Goal: Navigation & Orientation: Find specific page/section

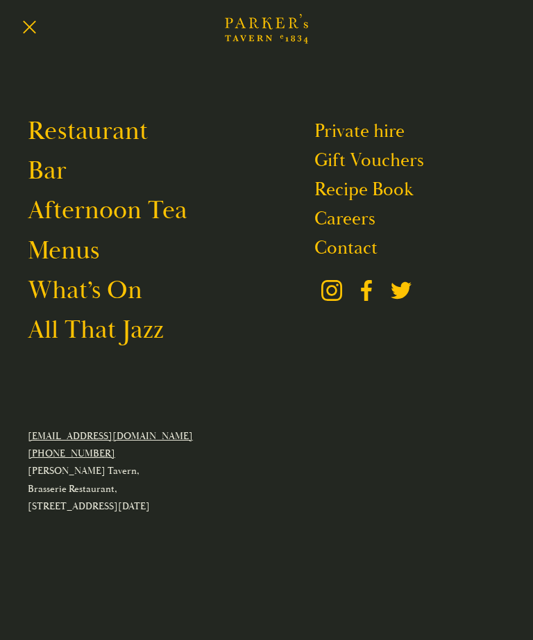
click at [63, 264] on link "Menus" at bounding box center [64, 251] width 72 height 32
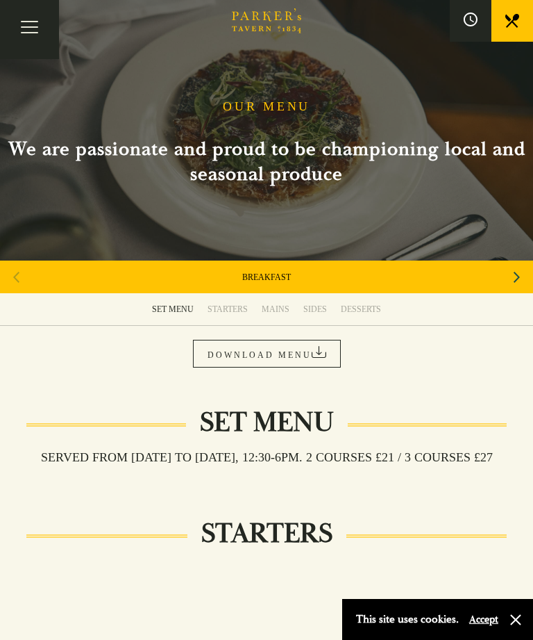
click at [279, 312] on div "MAINS" at bounding box center [276, 308] width 28 height 11
click at [32, 31] on button "Toggle navigation" at bounding box center [29, 29] width 59 height 59
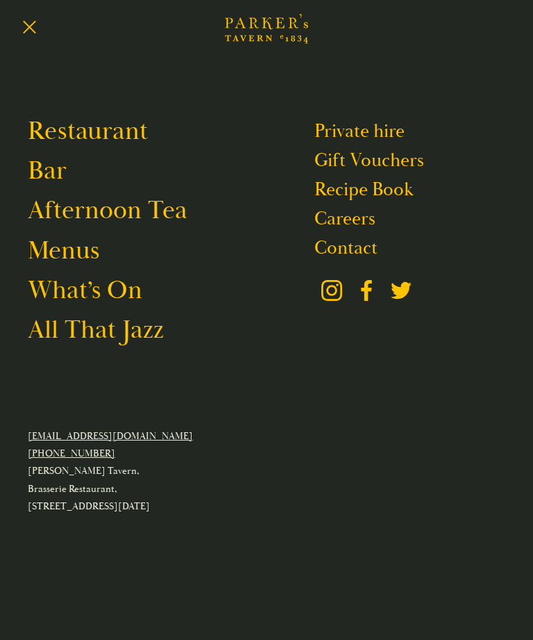
click at [107, 137] on link "Restaurant" at bounding box center [88, 131] width 120 height 32
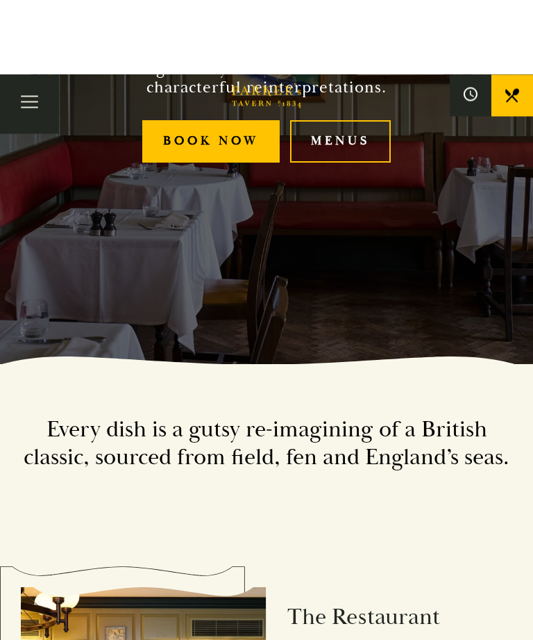
scroll to position [163, 0]
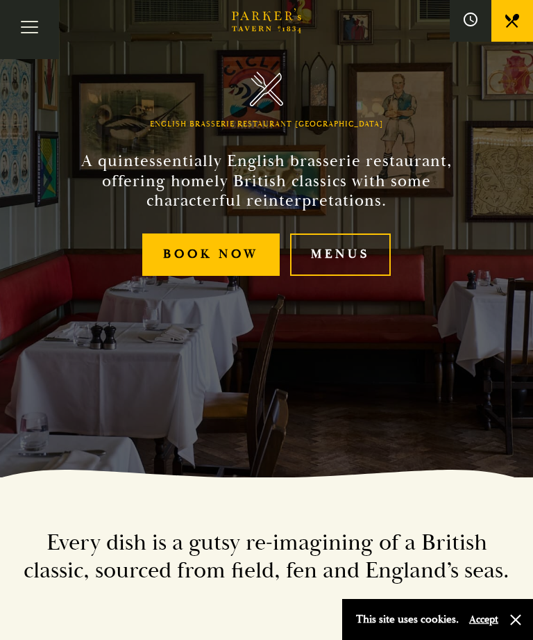
click at [348, 276] on link "Menus" at bounding box center [340, 254] width 101 height 42
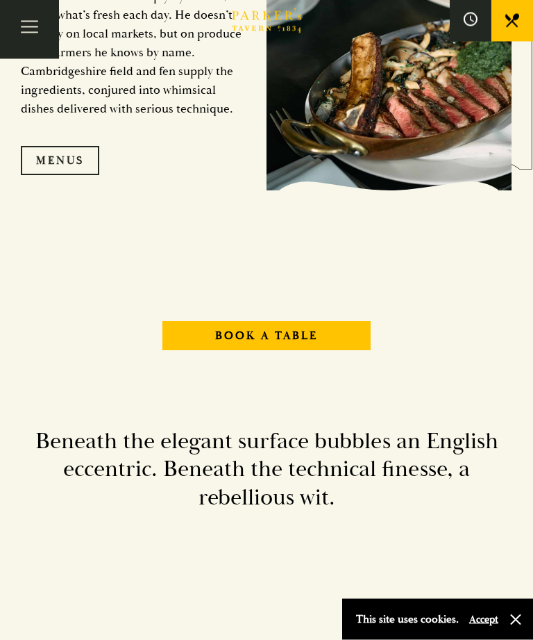
scroll to position [1388, 0]
click at [63, 175] on link "Menus" at bounding box center [60, 160] width 78 height 29
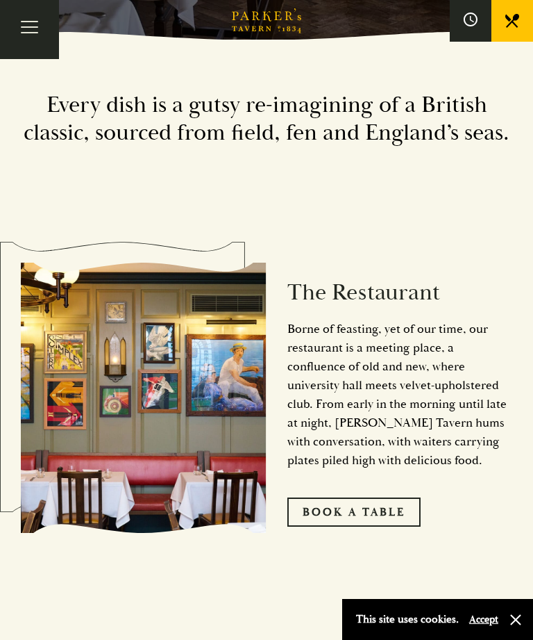
scroll to position [541, 0]
